Goal: Task Accomplishment & Management: Manage account settings

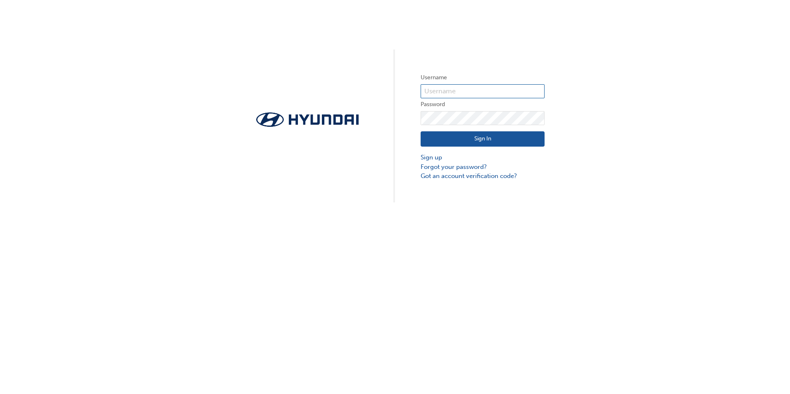
type input "19905"
click at [506, 136] on button "Sign In" at bounding box center [483, 139] width 124 height 16
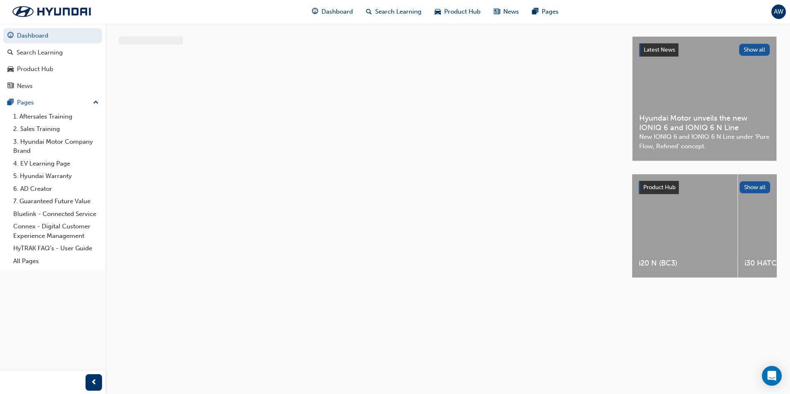
click at [777, 10] on span "AW" at bounding box center [779, 12] width 10 height 10
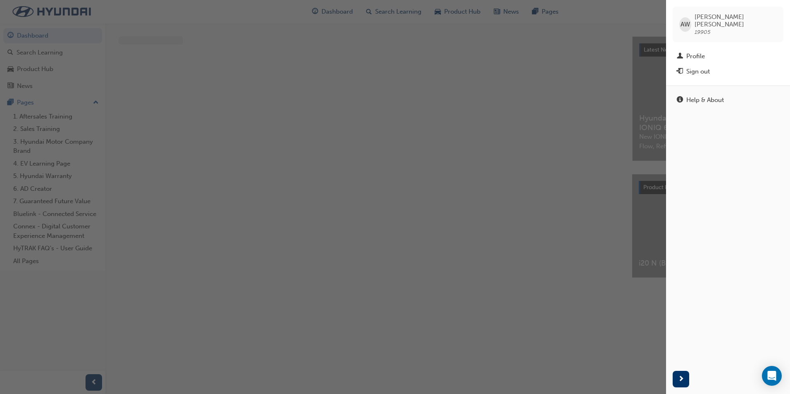
click at [235, 12] on div "button" at bounding box center [333, 197] width 666 height 394
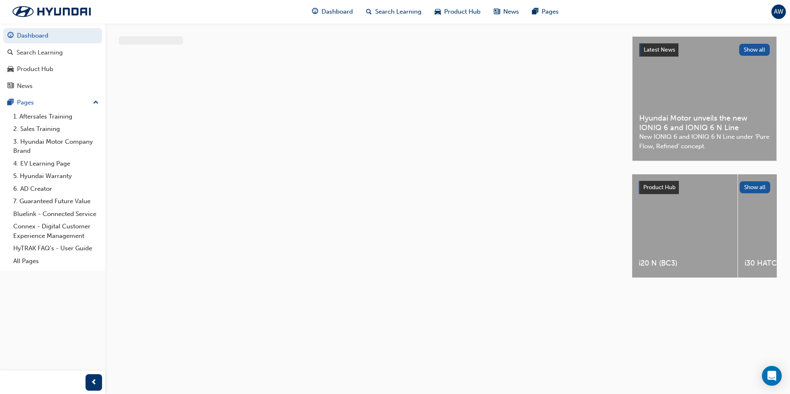
click at [782, 11] on span "AW" at bounding box center [779, 12] width 10 height 10
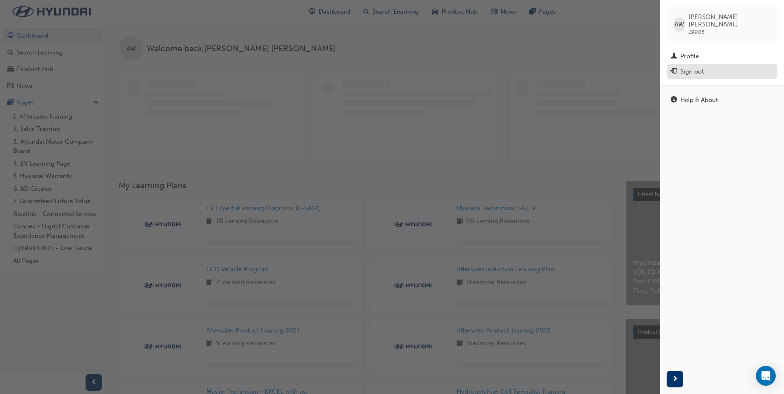
click at [689, 67] on div "Sign out" at bounding box center [692, 72] width 24 height 10
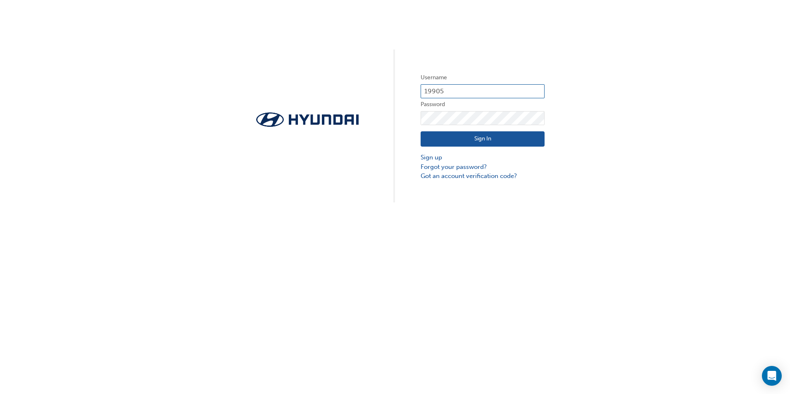
click at [474, 88] on input "19905" at bounding box center [483, 91] width 124 height 14
type input "33575"
click at [462, 136] on button "Sign In" at bounding box center [483, 139] width 124 height 16
